Goal: Task Accomplishment & Management: Use online tool/utility

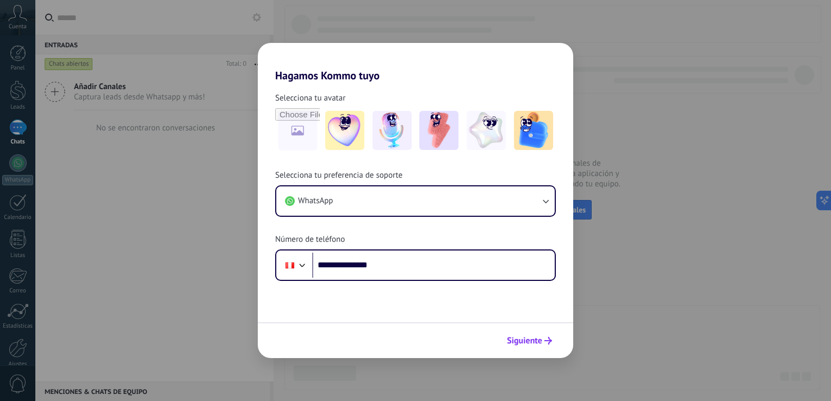
type input "**********"
click at [546, 343] on icon "submit" at bounding box center [549, 341] width 8 height 8
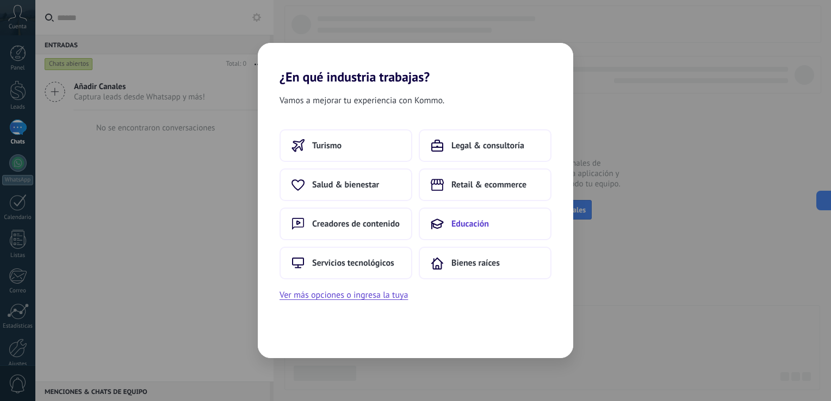
click at [467, 228] on span "Educación" at bounding box center [471, 224] width 38 height 11
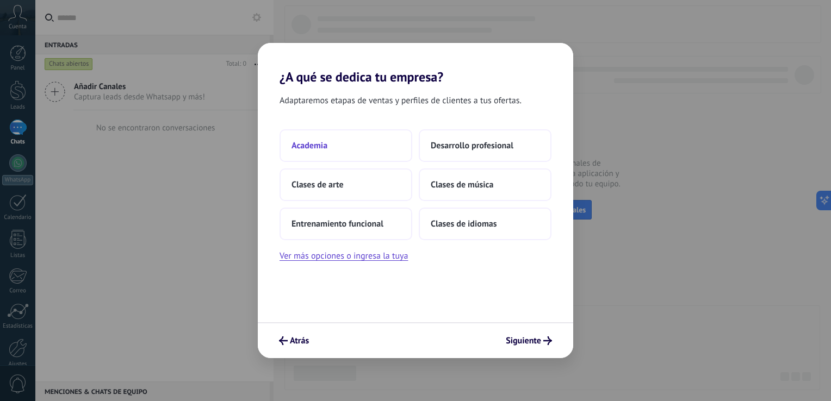
click at [396, 152] on button "Academia" at bounding box center [346, 145] width 133 height 33
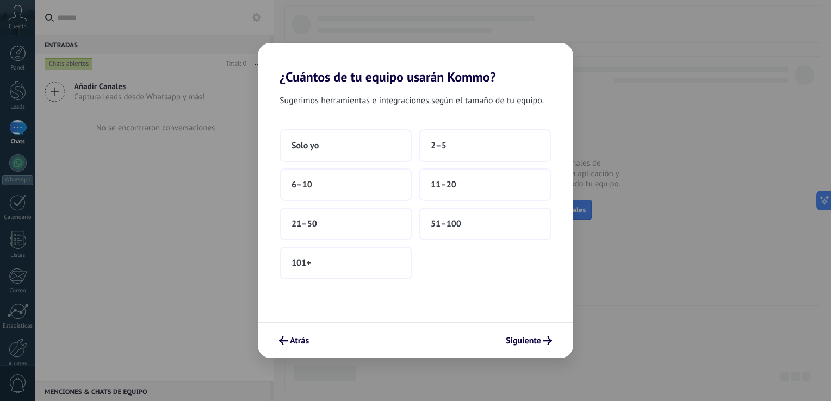
click at [396, 152] on button "Solo yo" at bounding box center [346, 145] width 133 height 33
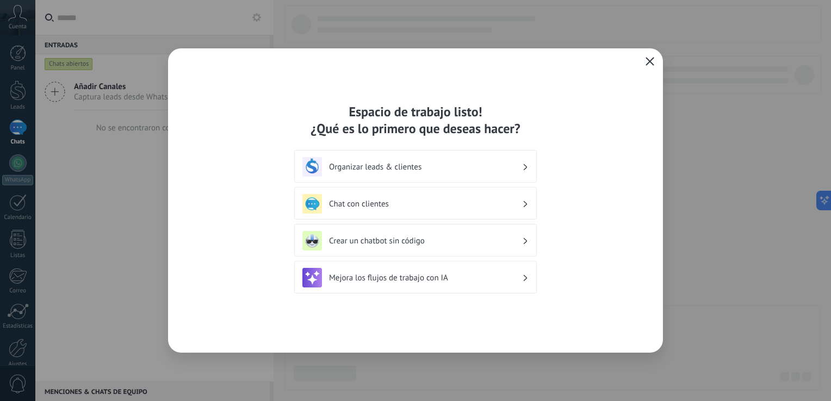
click at [655, 59] on button "button" at bounding box center [650, 61] width 14 height 15
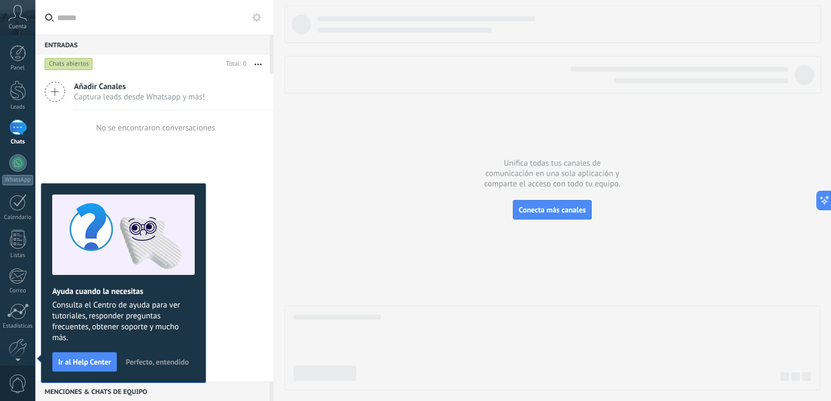
click at [145, 359] on span "Perfecto, entendido" at bounding box center [157, 363] width 63 height 8
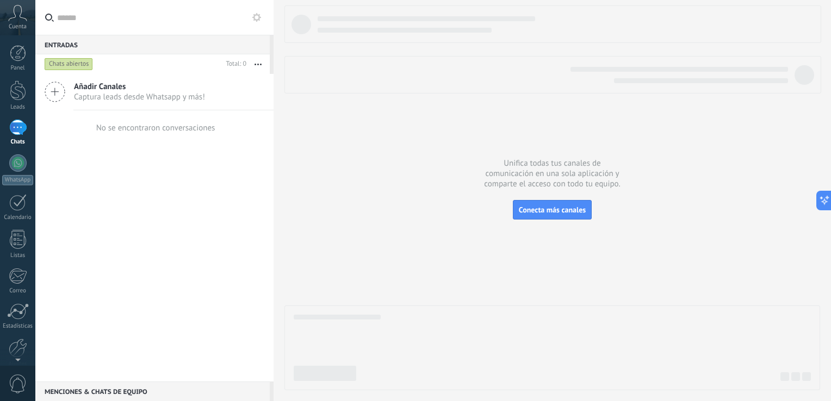
click at [259, 22] on button at bounding box center [256, 17] width 13 height 13
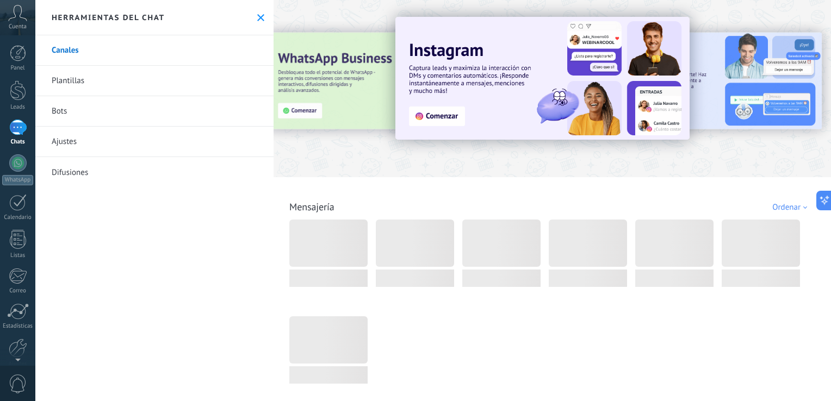
click at [64, 114] on link "Bots" at bounding box center [154, 111] width 238 height 30
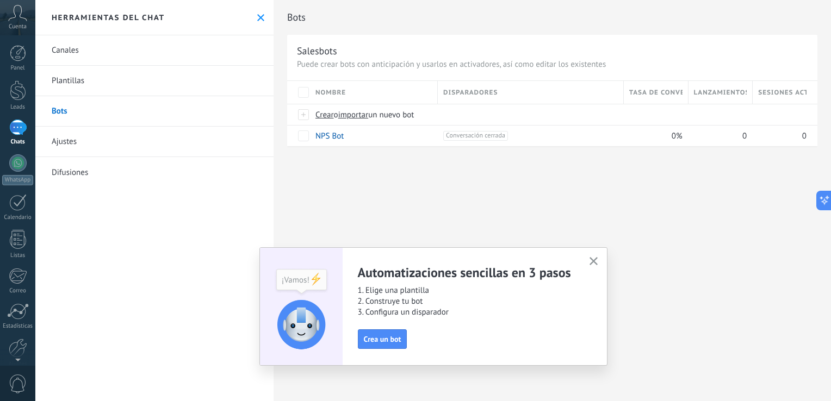
click at [590, 257] on button "button" at bounding box center [594, 262] width 14 height 15
